Goal: Transaction & Acquisition: Purchase product/service

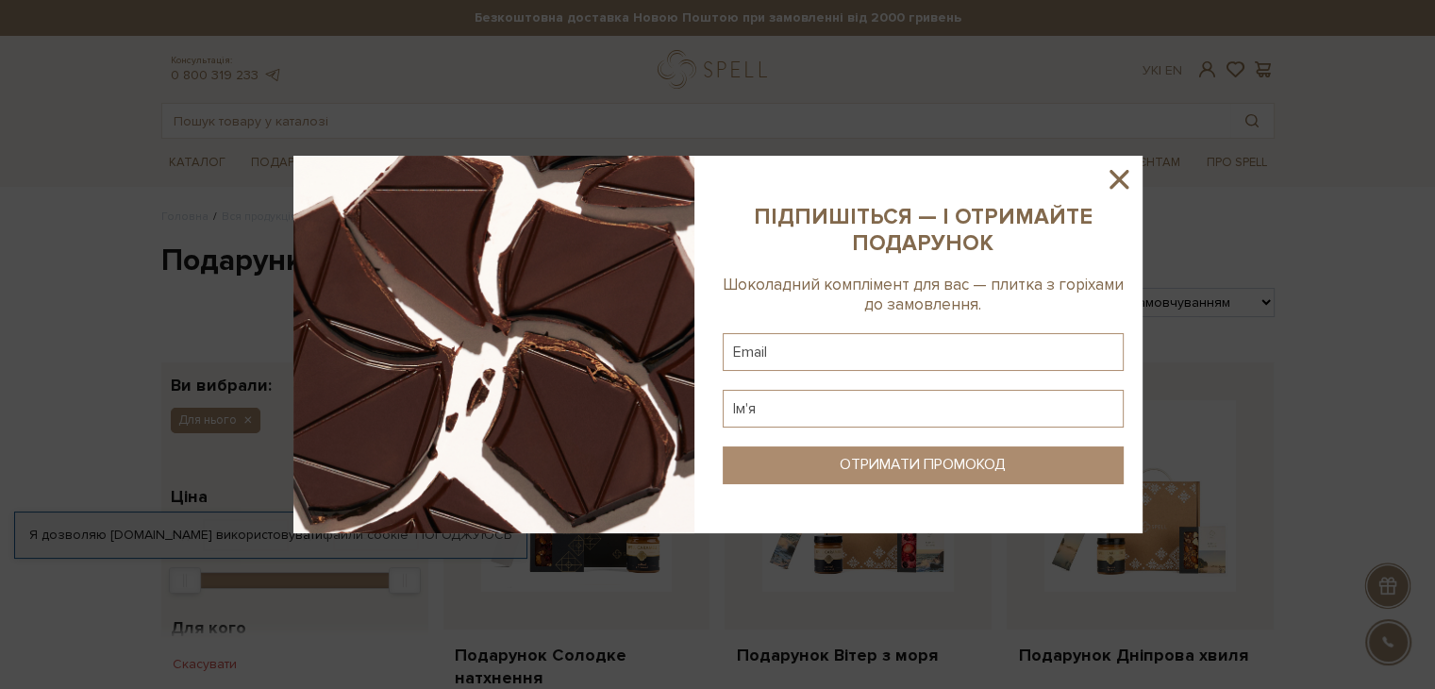
click at [1114, 184] on icon at bounding box center [1119, 179] width 19 height 19
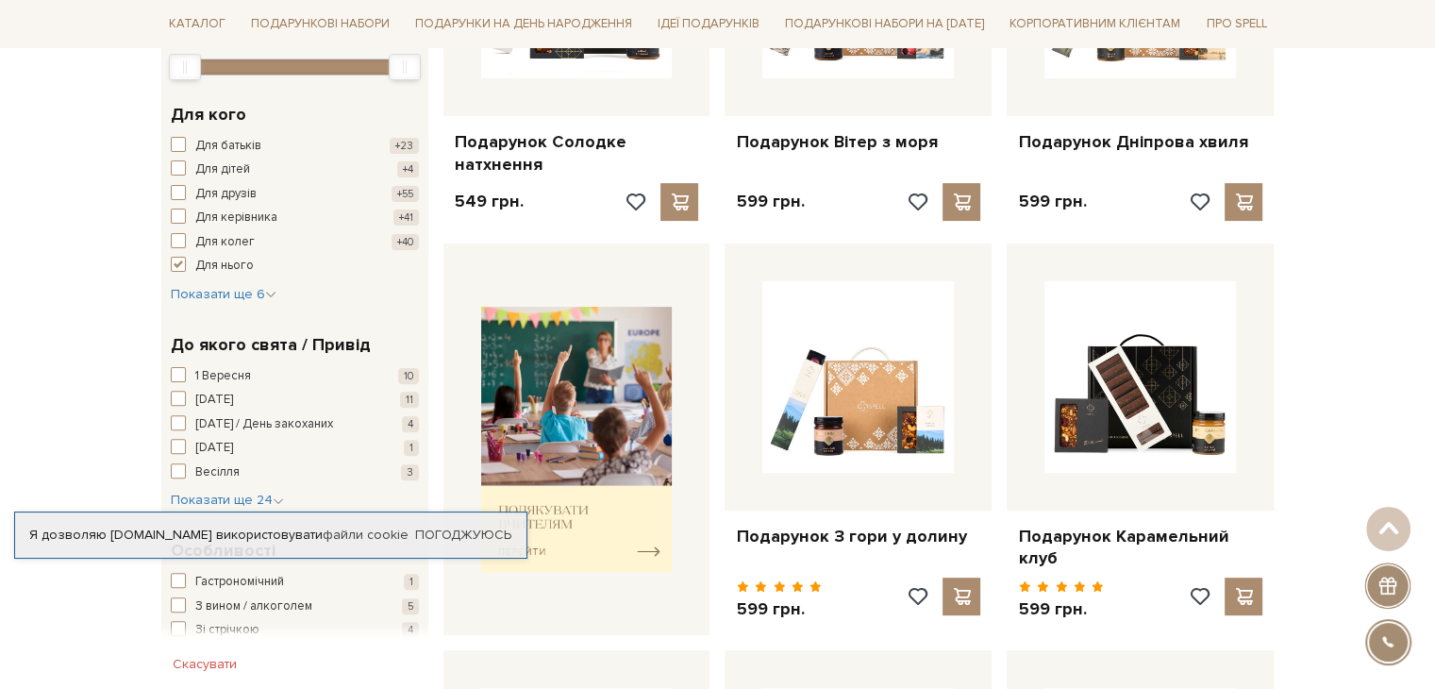
scroll to position [566, 0]
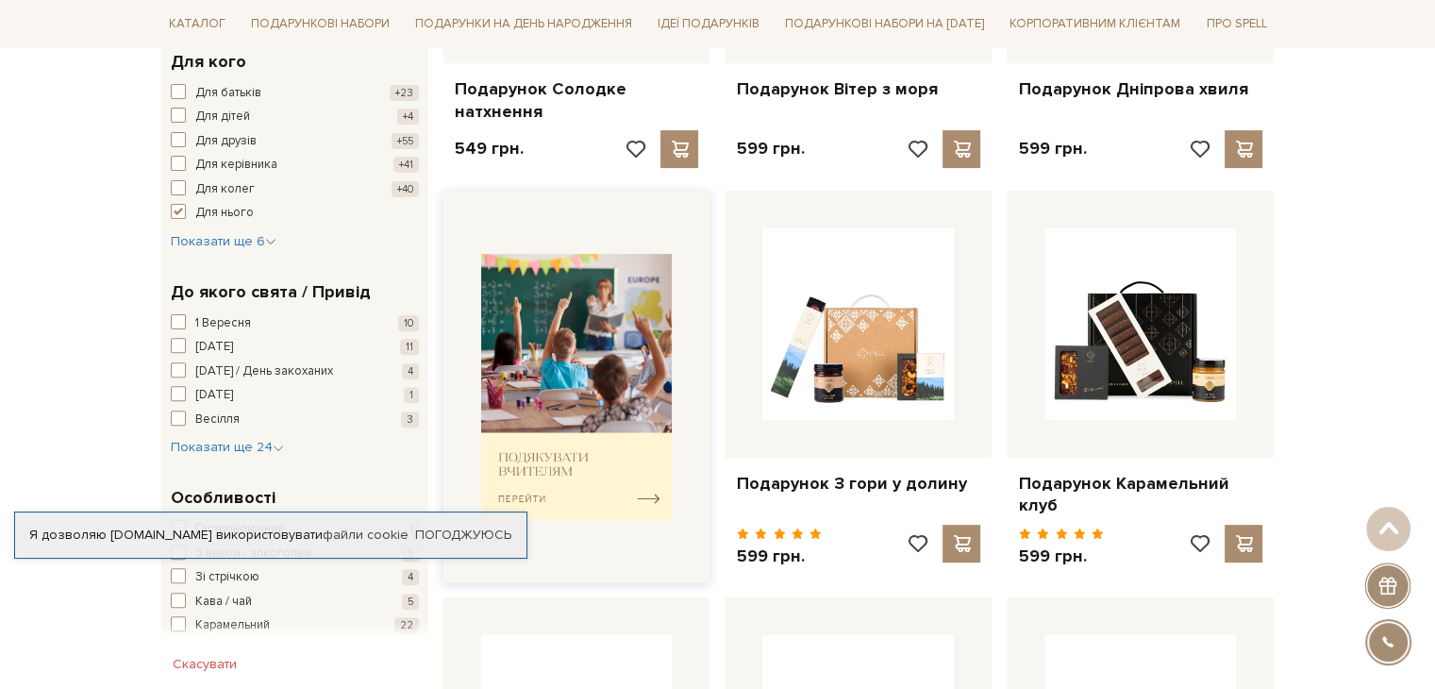
click at [582, 333] on img at bounding box center [577, 386] width 192 height 265
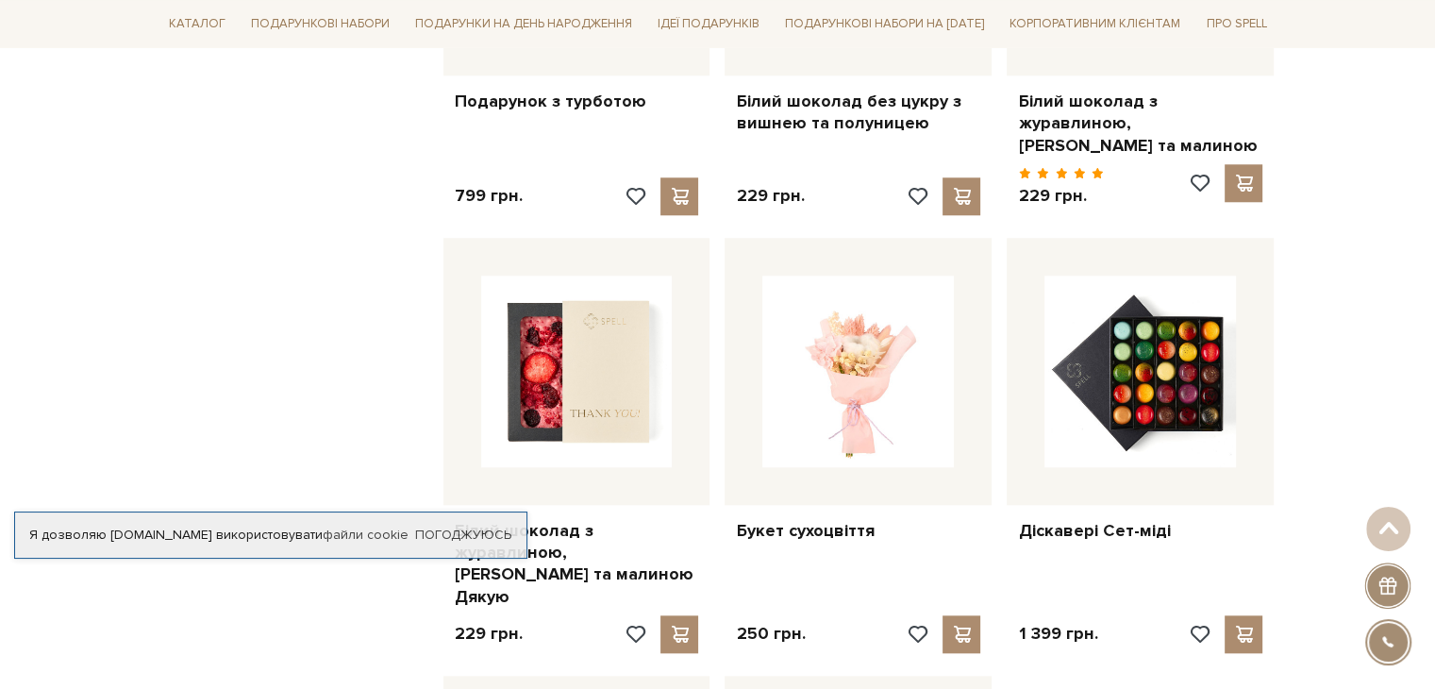
scroll to position [1793, 0]
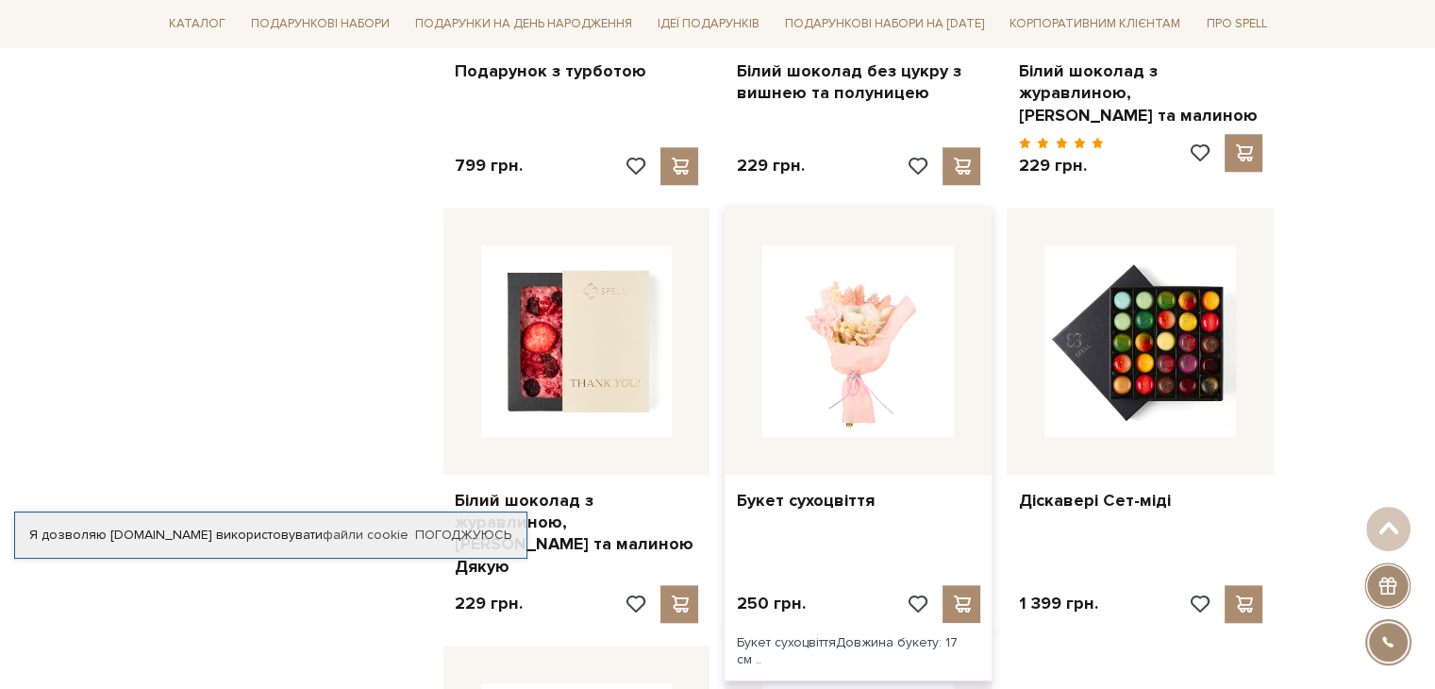
click at [913, 314] on img at bounding box center [858, 341] width 192 height 192
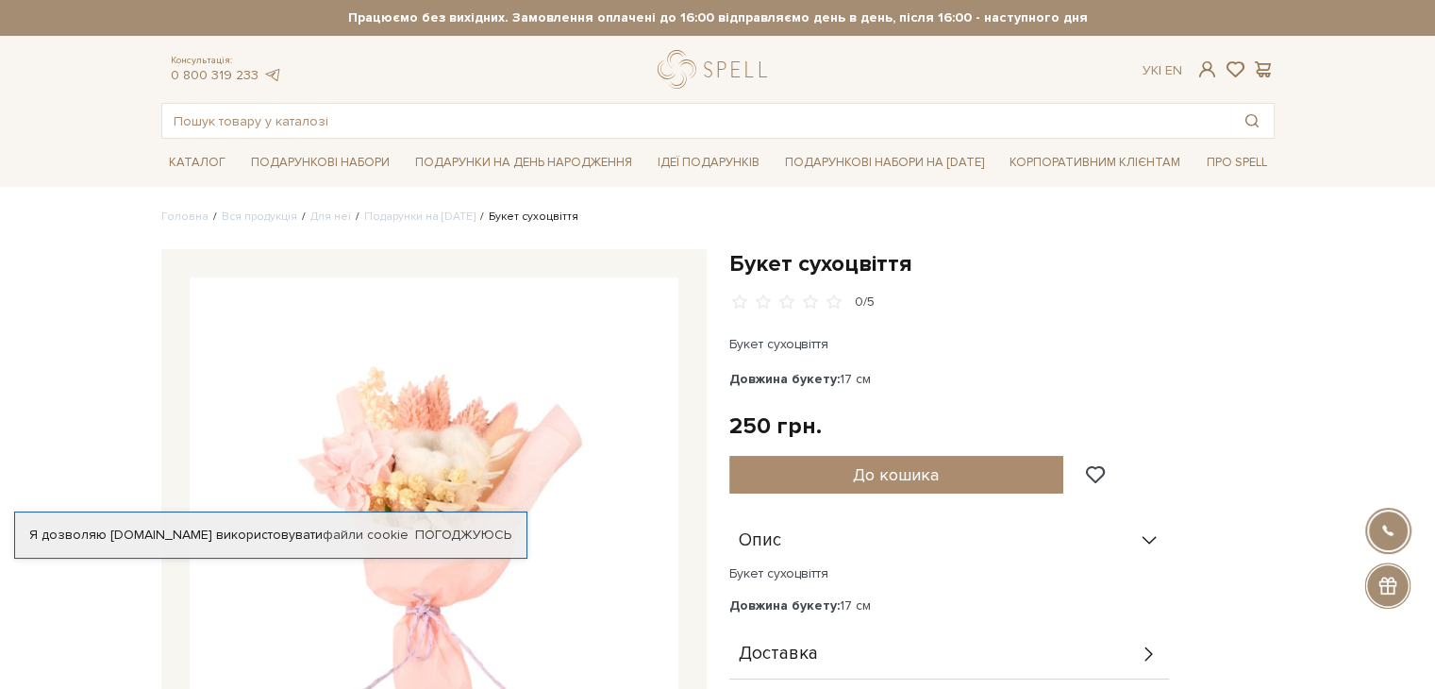
scroll to position [94, 0]
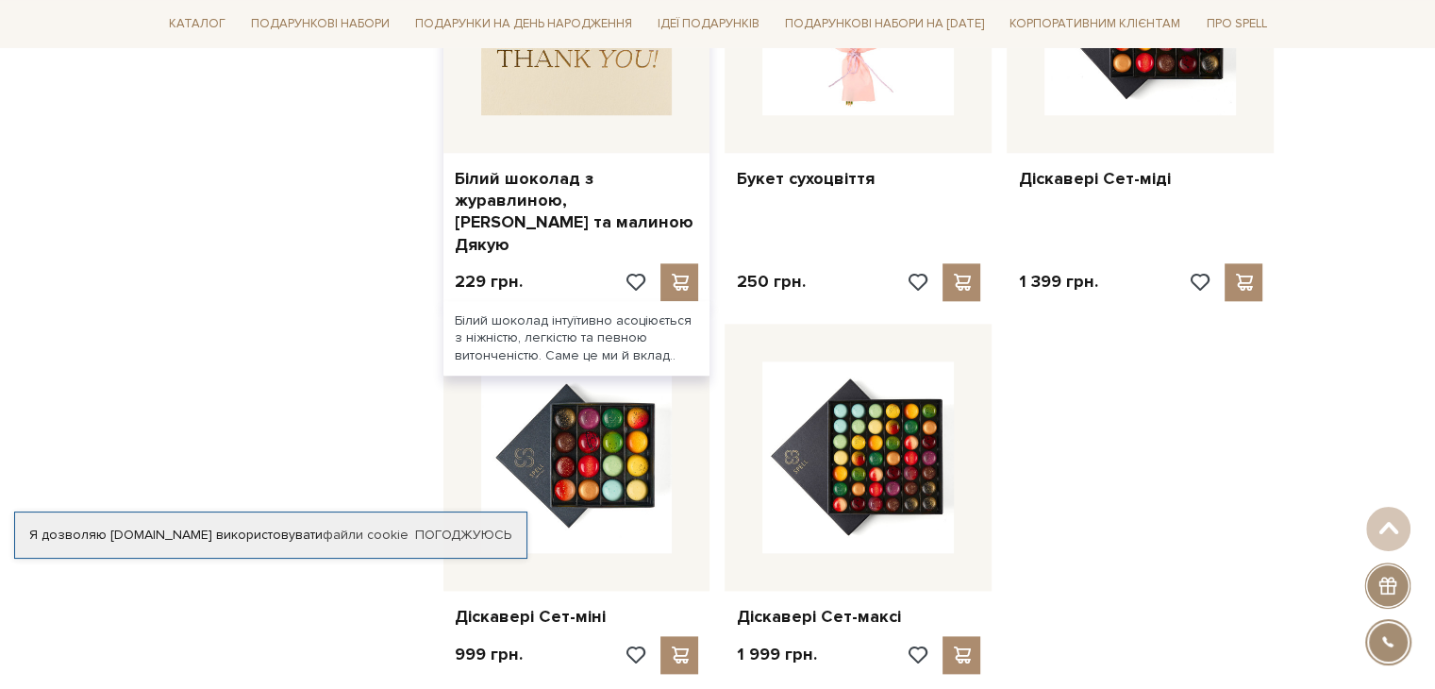
scroll to position [1887, 0]
